Goal: Transaction & Acquisition: Purchase product/service

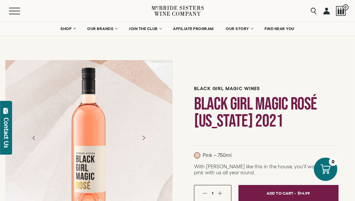
drag, startPoint x: 358, startPoint y: 8, endPoint x: 356, endPoint y: 1, distance: 6.9
drag, startPoint x: 78, startPoint y: 177, endPoint x: 353, endPoint y: 37, distance: 308.4
click at [353, 37] on section "Black Girl Magic Wines Black Girl Magic Rosé [US_STATE] 2021" at bounding box center [177, 177] width 355 height 354
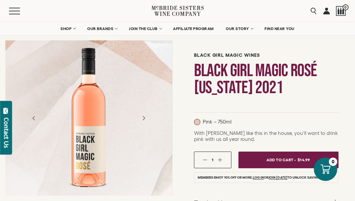
scroll to position [40, 0]
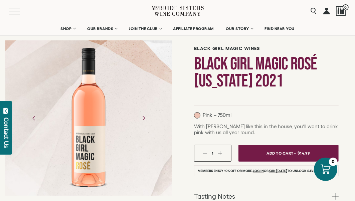
click at [83, 144] on div at bounding box center [89, 118] width 52 height 150
click at [86, 115] on div at bounding box center [89, 118] width 52 height 150
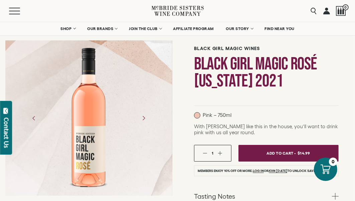
click at [86, 115] on div at bounding box center [89, 118] width 52 height 150
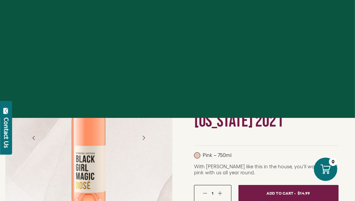
scroll to position [40, 0]
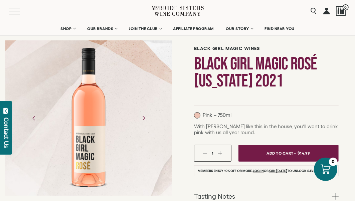
click at [161, 169] on div at bounding box center [88, 118] width 167 height 150
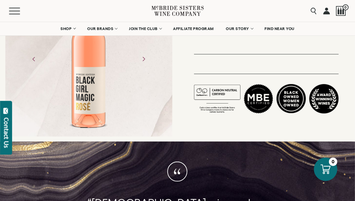
scroll to position [36, 0]
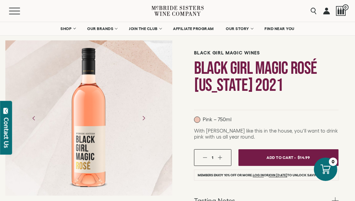
click at [83, 144] on div at bounding box center [89, 118] width 52 height 150
